Goal: Task Accomplishment & Management: Use online tool/utility

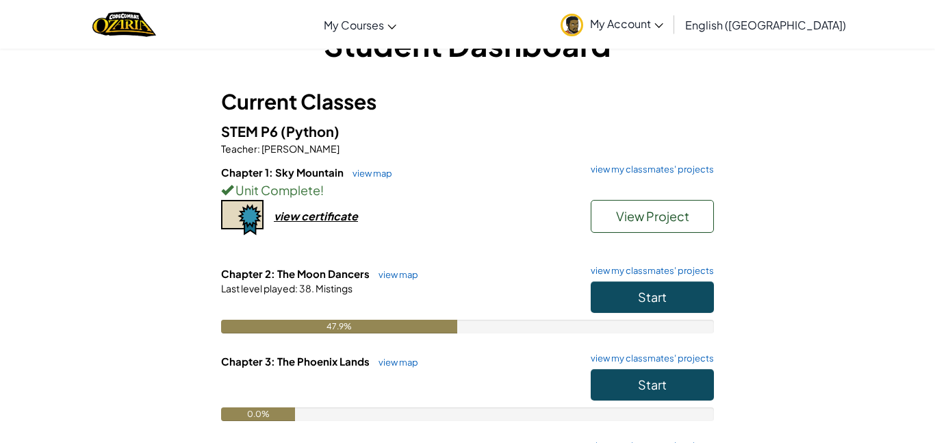
scroll to position [46, 0]
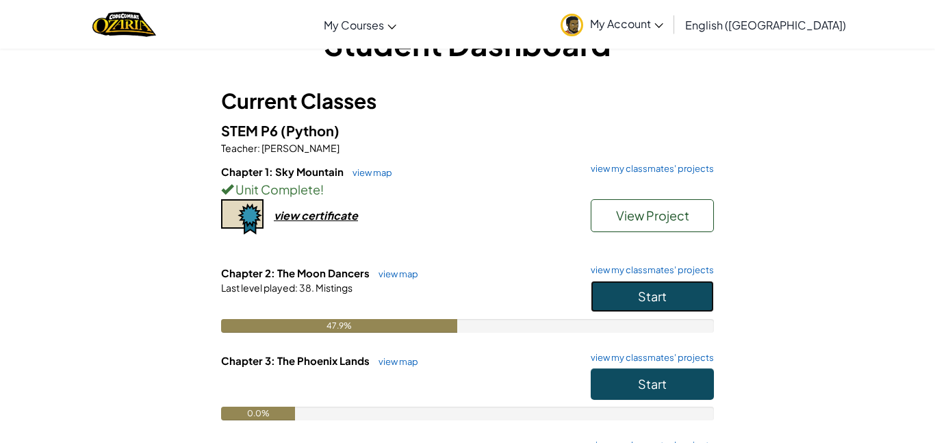
click at [618, 301] on button "Start" at bounding box center [652, 296] width 123 height 31
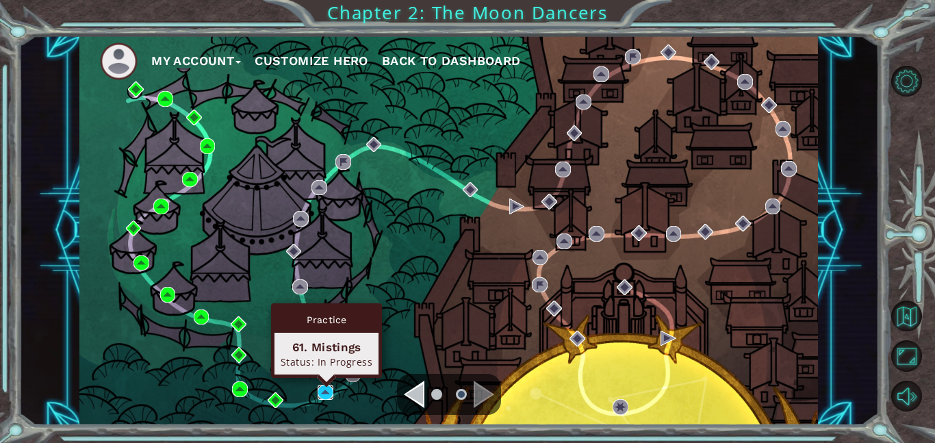
click at [326, 387] on img at bounding box center [326, 393] width 16 height 16
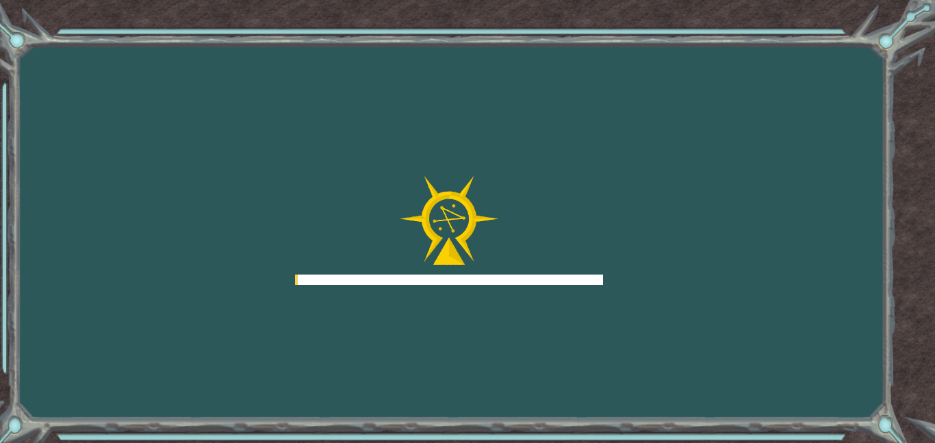
click at [326, 387] on div "Goals Error loading from server. Try refreshing the page. You'll need to join a…" at bounding box center [467, 221] width 935 height 443
